Goal: Information Seeking & Learning: Find specific fact

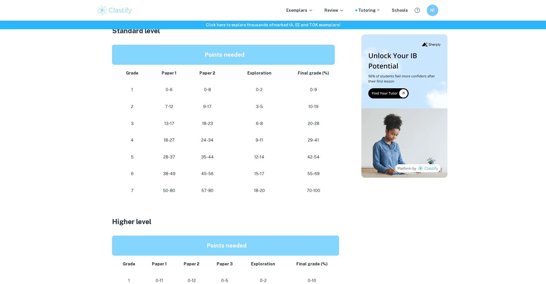
scroll to position [287, 0]
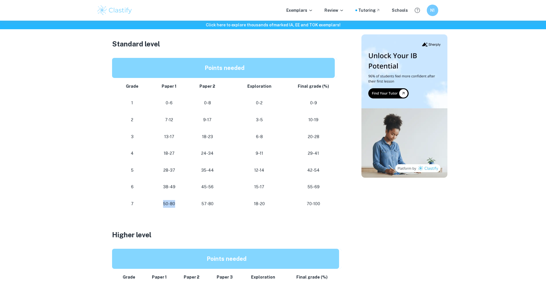
drag, startPoint x: 163, startPoint y: 207, endPoint x: 182, endPoint y: 202, distance: 20.4
click at [182, 202] on p "50-80" at bounding box center [169, 204] width 29 height 8
drag, startPoint x: 259, startPoint y: 204, endPoint x: 267, endPoint y: 204, distance: 8.6
click at [267, 204] on p "18-20" at bounding box center [259, 204] width 57 height 8
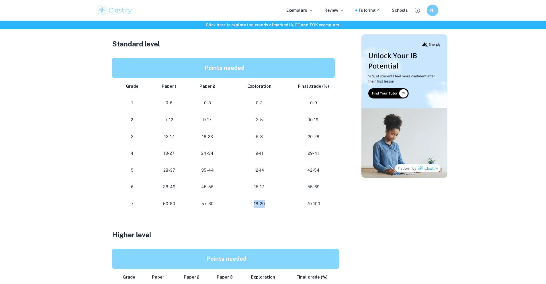
click at [258, 208] on td "18-20" at bounding box center [260, 204] width 66 height 17
drag, startPoint x: 255, startPoint y: 204, endPoint x: 268, endPoint y: 203, distance: 12.7
click at [268, 203] on p "18-20" at bounding box center [259, 204] width 57 height 8
click at [268, 205] on p "18-20" at bounding box center [259, 204] width 57 height 8
drag, startPoint x: 260, startPoint y: 206, endPoint x: 250, endPoint y: 205, distance: 10.1
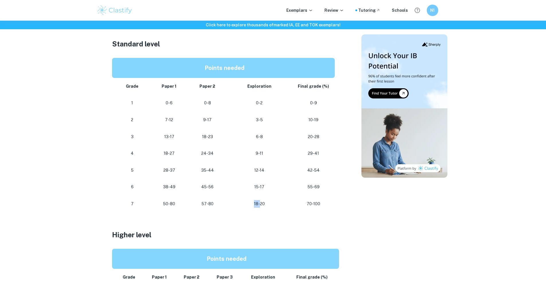
click at [251, 205] on p "18-20" at bounding box center [259, 204] width 57 height 8
click at [249, 204] on p "18-20" at bounding box center [259, 204] width 57 height 8
drag, startPoint x: 251, startPoint y: 202, endPoint x: 266, endPoint y: 203, distance: 15.0
click at [266, 203] on p "18-20" at bounding box center [259, 204] width 57 height 8
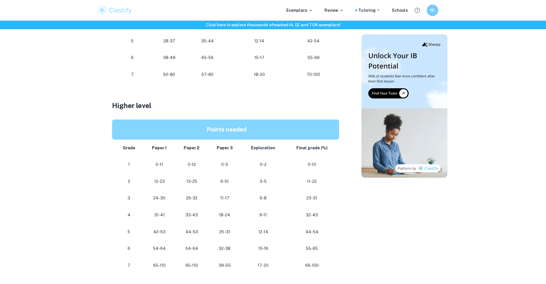
scroll to position [488, 0]
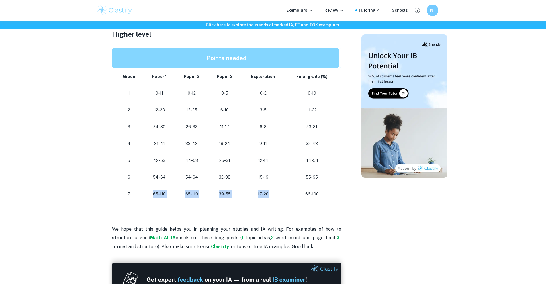
drag, startPoint x: 145, startPoint y: 192, endPoint x: 273, endPoint y: 196, distance: 128.9
click at [273, 196] on tr "7 65-110 65-110 [PHONE_NUMBER] 66-100" at bounding box center [226, 194] width 229 height 17
click at [273, 196] on p "17-20" at bounding box center [263, 194] width 35 height 8
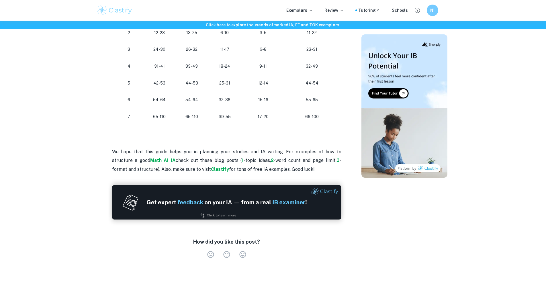
scroll to position [545, 0]
